Goal: Information Seeking & Learning: Check status

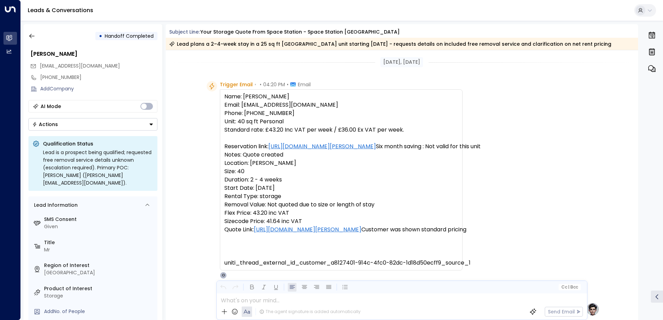
scroll to position [208, 0]
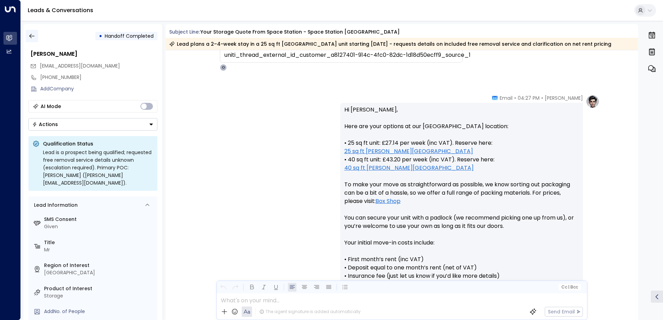
click at [34, 35] on icon "button" at bounding box center [31, 36] width 7 height 7
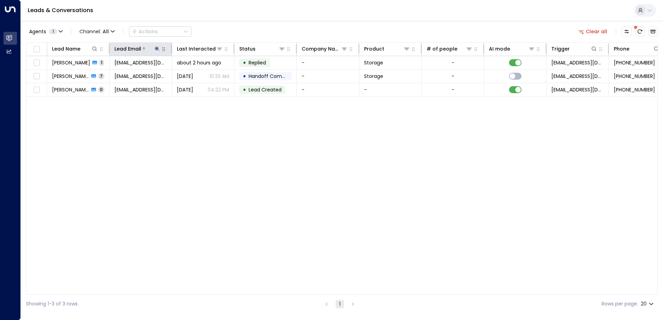
click at [155, 47] on icon at bounding box center [157, 49] width 6 height 6
click at [200, 75] on icon "button" at bounding box center [200, 74] width 5 height 5
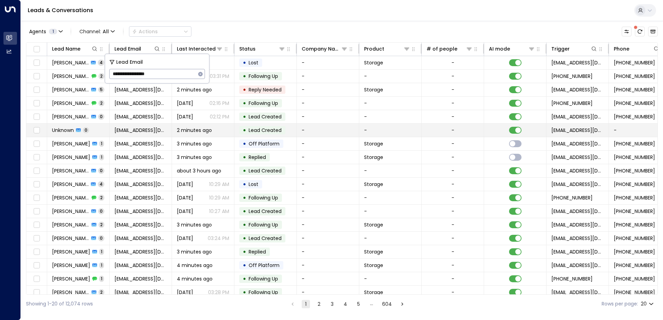
type input "**********"
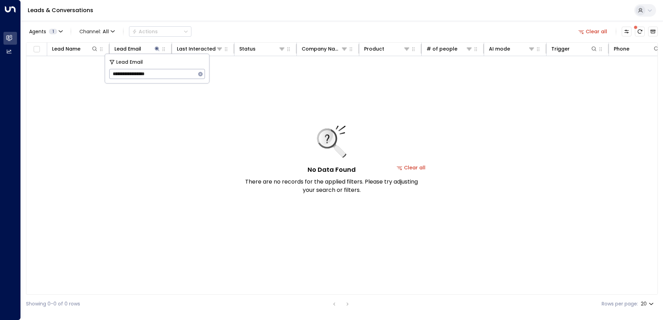
click at [288, 110] on div "No Data Found There are no records for the applied filters. Please try adjustin…" at bounding box center [410, 167] width 769 height 223
click at [156, 48] on icon at bounding box center [157, 49] width 6 height 6
drag, startPoint x: 201, startPoint y: 73, endPoint x: 198, endPoint y: 73, distance: 3.8
click at [201, 73] on icon "button" at bounding box center [200, 74] width 5 height 5
click at [129, 72] on input "text" at bounding box center [157, 74] width 96 height 13
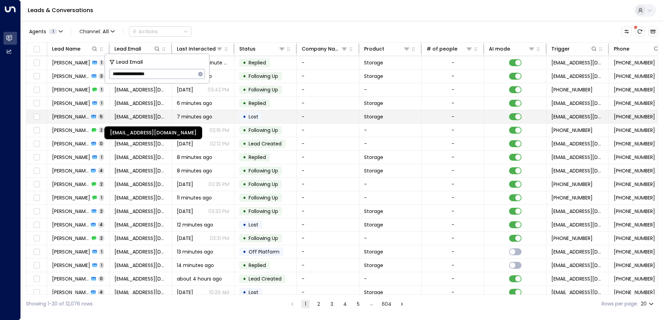
type input "**********"
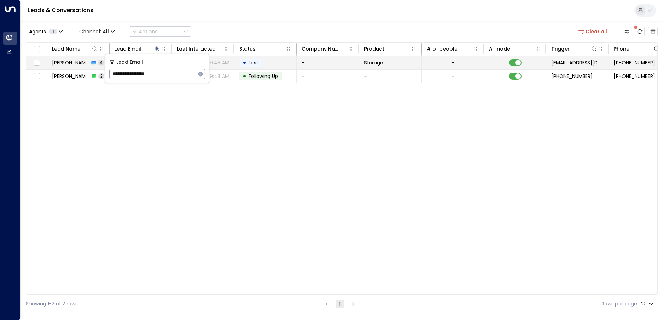
click at [282, 61] on td "• Lost" at bounding box center [265, 62] width 62 height 13
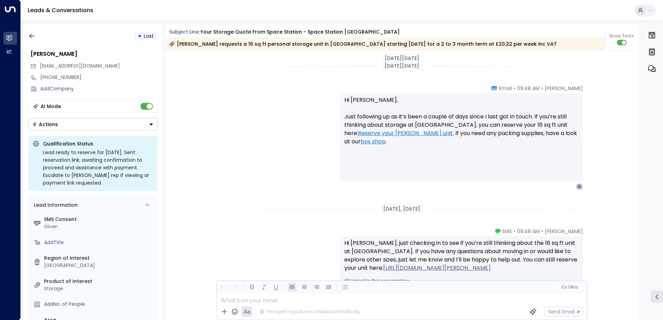
scroll to position [631, 0]
